Goal: Book appointment/travel/reservation

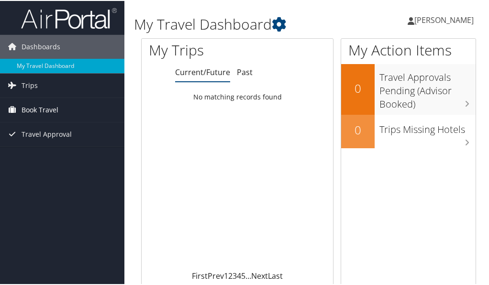
click at [42, 109] on span "Book Travel" at bounding box center [40, 109] width 37 height 24
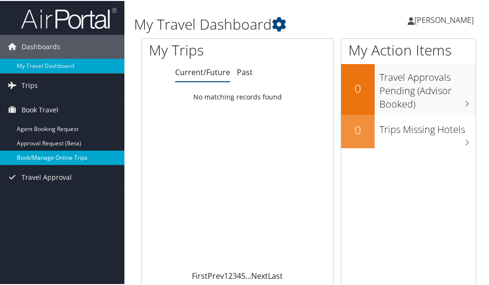
click at [64, 157] on link "Book/Manage Online Trips" at bounding box center [62, 157] width 124 height 14
